Goal: Information Seeking & Learning: Find specific fact

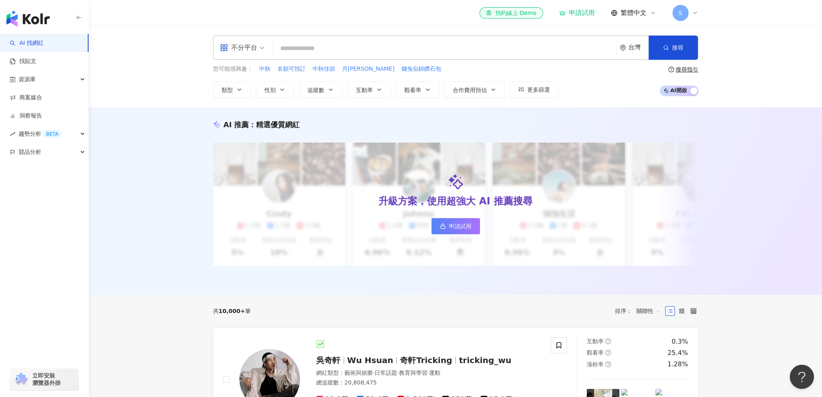
click at [187, 254] on div "AI 推薦 ： 精選優質網紅 升級方案，使用超強大 AI 推薦搜尋 申請試用 Cindy 1.4萬 1.1萬 3.2萬 互動率 5% 商業合作比例 10% 受…" at bounding box center [455, 201] width 733 height 188
click at [233, 87] on button "類型" at bounding box center [232, 90] width 38 height 16
click at [287, 51] on input "search" at bounding box center [444, 48] width 337 height 15
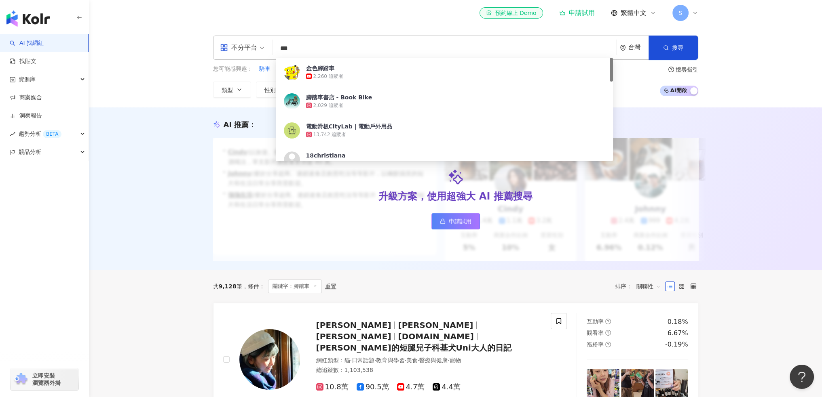
type input "***"
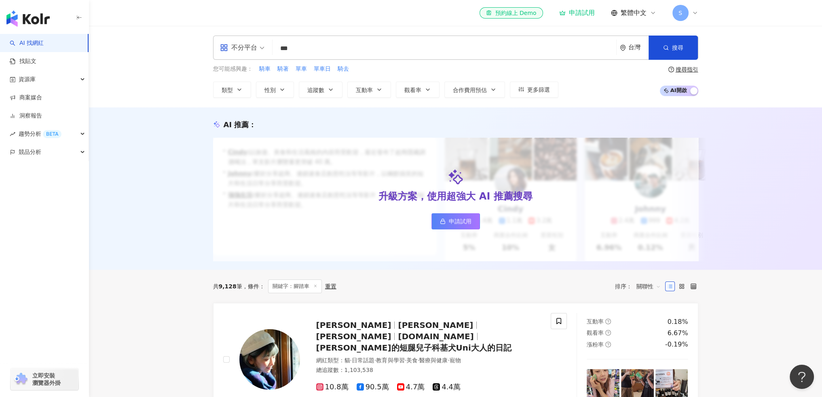
click at [175, 183] on div "AI 推薦 ： 升級方案，使用超強大 AI 推薦搜尋 申請試用 • [PERSON_NAME] : 以旅遊、美食和生活風格的內容而受歡迎，最近發布了超商隱藏調…" at bounding box center [455, 188] width 733 height 162
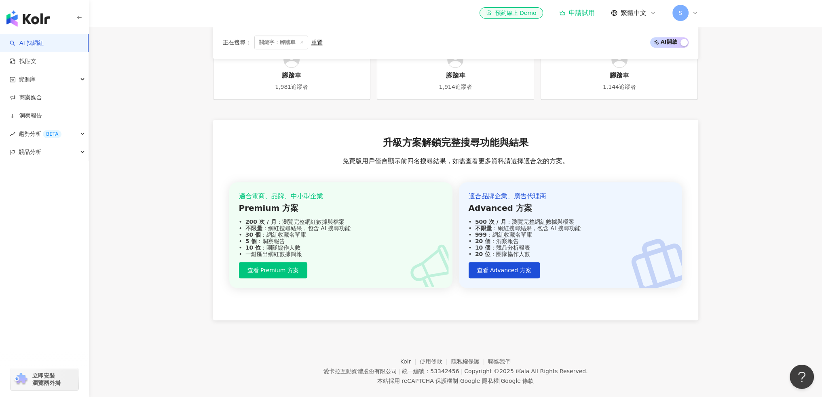
scroll to position [982, 0]
